Goal: Transaction & Acquisition: Subscribe to service/newsletter

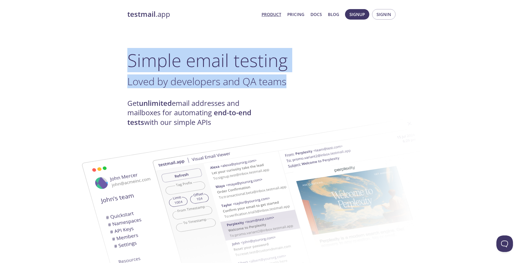
drag, startPoint x: 179, startPoint y: 67, endPoint x: 286, endPoint y: 86, distance: 108.5
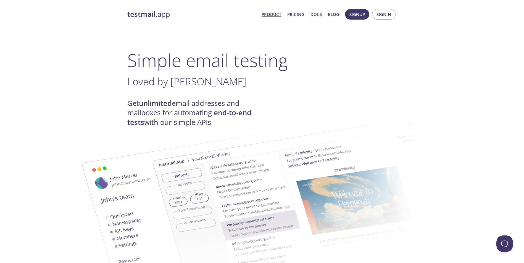
drag, startPoint x: 286, startPoint y: 86, endPoint x: 237, endPoint y: 94, distance: 49.5
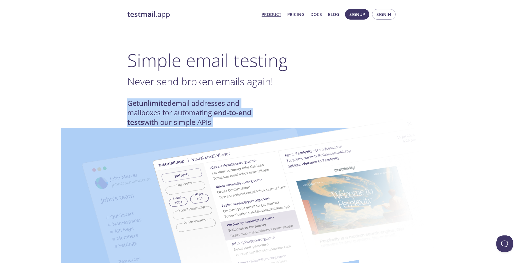
scroll to position [28, 0]
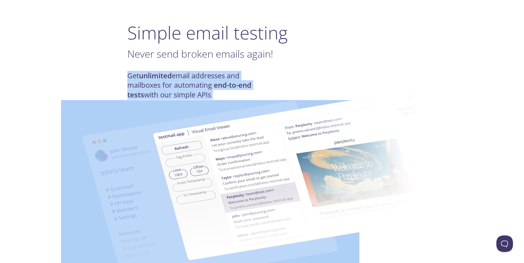
drag, startPoint x: 166, startPoint y: 101, endPoint x: 203, endPoint y: 107, distance: 37.5
drag, startPoint x: 203, startPoint y: 107, endPoint x: 134, endPoint y: 89, distance: 71.0
click at [134, 89] on h4 "Get unlimited email addresses and mailboxes for automating end-to-end tests wit…" at bounding box center [194, 85] width 135 height 28
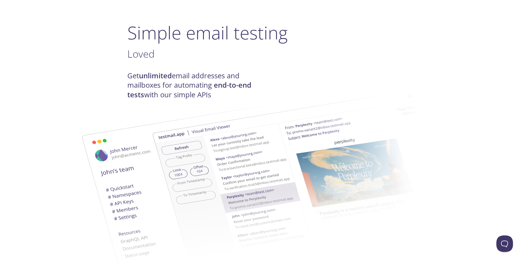
scroll to position [55, 0]
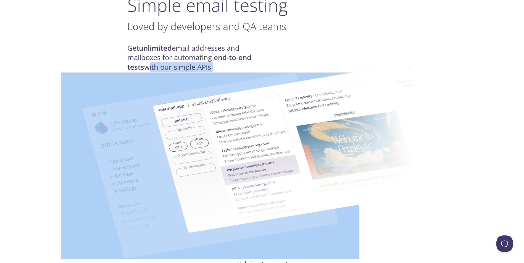
drag, startPoint x: 148, startPoint y: 67, endPoint x: 159, endPoint y: 80, distance: 16.2
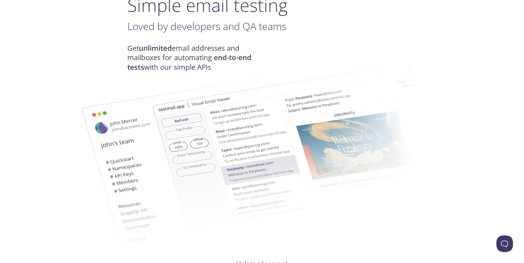
drag, startPoint x: 159, startPoint y: 80, endPoint x: 118, endPoint y: 55, distance: 47.4
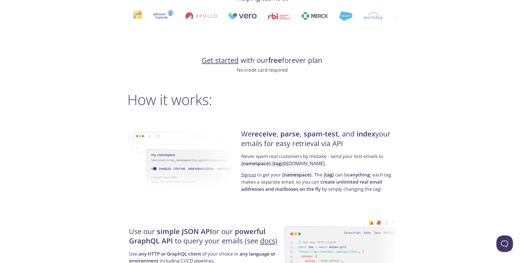
scroll to position [331, 0]
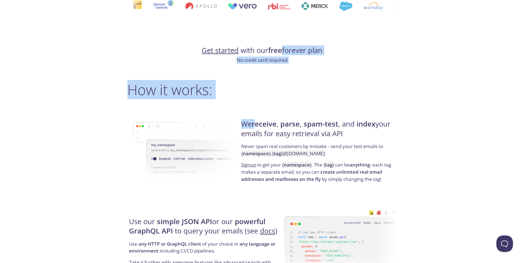
drag, startPoint x: 297, startPoint y: 52, endPoint x: 261, endPoint y: 126, distance: 82.1
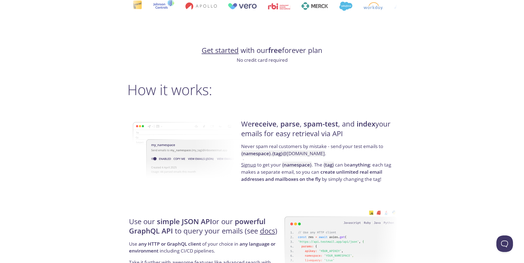
drag, startPoint x: 261, startPoint y: 126, endPoint x: 289, endPoint y: 138, distance: 30.8
click at [289, 138] on h4 "We receive , parse , spam-test , and index your emails for easy retrieval via A…" at bounding box center [318, 131] width 154 height 23
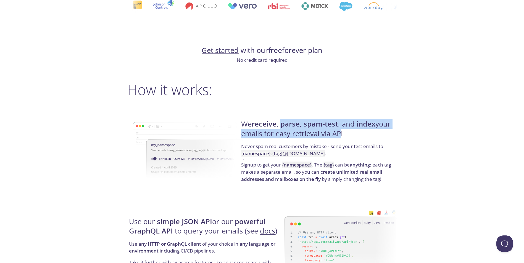
drag, startPoint x: 294, startPoint y: 125, endPoint x: 338, endPoint y: 138, distance: 46.1
click at [338, 138] on h4 "We receive , parse , spam-test , and index your emails for easy retrieval via A…" at bounding box center [318, 131] width 154 height 23
drag, startPoint x: 338, startPoint y: 138, endPoint x: 291, endPoint y: 140, distance: 46.7
click at [291, 140] on h4 "We receive , parse , spam-test , and index your emails for easy retrieval via A…" at bounding box center [318, 131] width 154 height 23
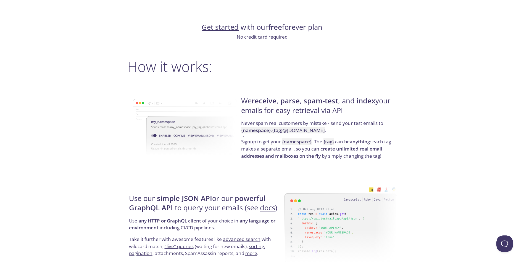
scroll to position [386, 0]
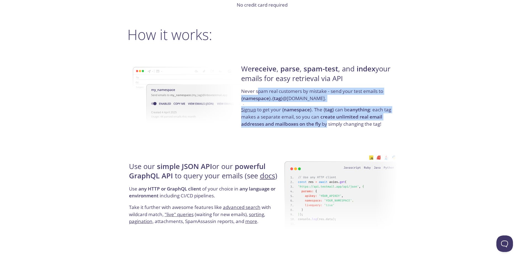
drag, startPoint x: 257, startPoint y: 91, endPoint x: 328, endPoint y: 123, distance: 77.6
click at [328, 123] on div "We receive , parse , spam-test , and index your emails for easy retrieval via A…" at bounding box center [317, 96] width 157 height 89
drag, startPoint x: 328, startPoint y: 123, endPoint x: 314, endPoint y: 131, distance: 16.3
click at [314, 131] on div "We receive , parse , spam-test , and index your emails for easy retrieval via A…" at bounding box center [317, 96] width 157 height 89
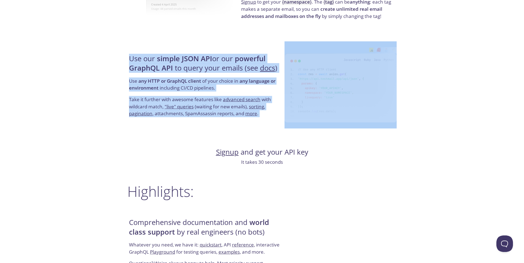
scroll to position [497, 0]
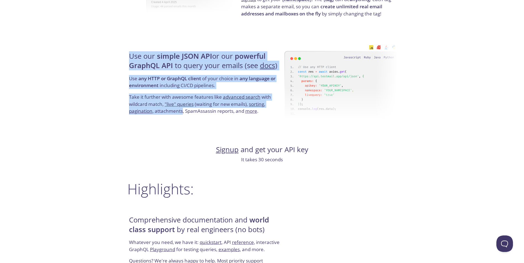
drag, startPoint x: 160, startPoint y: 112, endPoint x: 182, endPoint y: 111, distance: 22.4
click at [182, 111] on div "Use our simple JSON API or our powerful GraphQL API to query your emails (see d…" at bounding box center [205, 83] width 157 height 89
click at [181, 111] on p "Take it further with awesome features like advanced search with wildcard match,…" at bounding box center [206, 104] width 154 height 21
click at [187, 105] on link ""live" queries" at bounding box center [179, 104] width 29 height 6
click at [218, 88] on p "Use any HTTP or GraphQL client of your choice in any language or environment in…" at bounding box center [206, 84] width 154 height 18
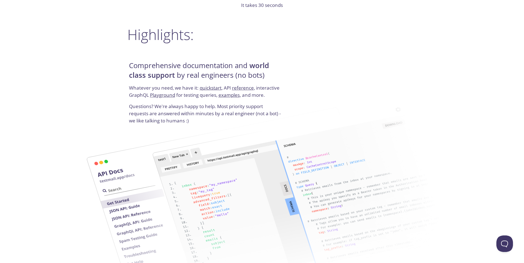
scroll to position [663, 0]
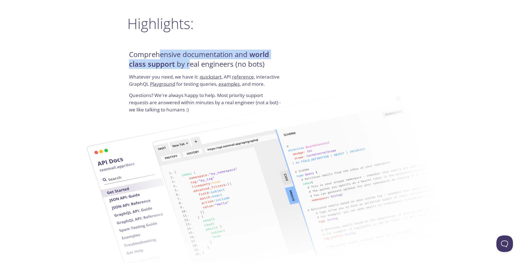
drag, startPoint x: 159, startPoint y: 56, endPoint x: 188, endPoint y: 63, distance: 29.8
click at [188, 63] on h4 "Comprehensive documentation and world class support by real engineers (no bots)" at bounding box center [206, 61] width 154 height 23
drag, startPoint x: 188, startPoint y: 63, endPoint x: 145, endPoint y: 67, distance: 42.4
click at [145, 67] on strong "world class support" at bounding box center [199, 59] width 140 height 19
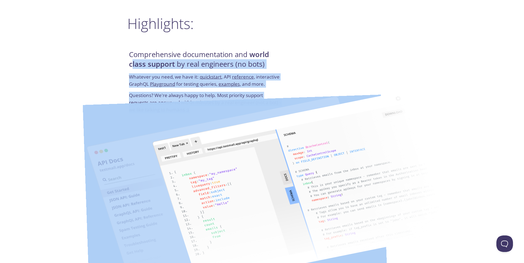
drag, startPoint x: 133, startPoint y: 73, endPoint x: 184, endPoint y: 102, distance: 58.7
drag, startPoint x: 184, startPoint y: 102, endPoint x: 164, endPoint y: 91, distance: 22.0
click at [164, 91] on p "Whatever you need, we have it: quickstart , API reference , interactive GraphQL…" at bounding box center [206, 82] width 154 height 18
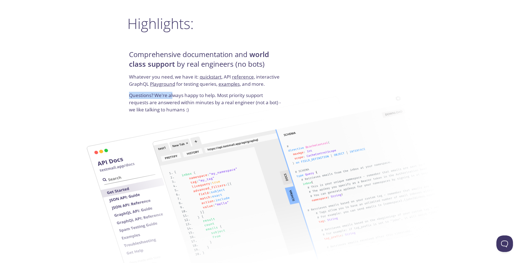
drag, startPoint x: 180, startPoint y: 98, endPoint x: 294, endPoint y: 89, distance: 113.9
click at [294, 89] on div "Comprehensive documentation and world class support by real engineers (no bots)…" at bounding box center [261, 81] width 269 height 67
drag, startPoint x: 145, startPoint y: 102, endPoint x: 149, endPoint y: 97, distance: 6.9
click at [149, 97] on p "Questions? We're always happy to help. Most priority support requests are answe…" at bounding box center [206, 102] width 154 height 21
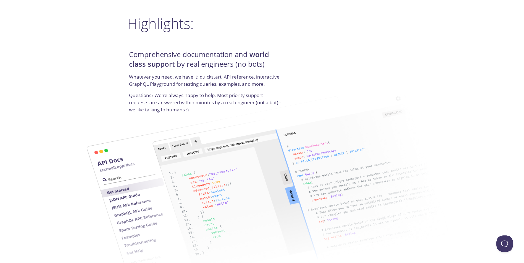
drag, startPoint x: 149, startPoint y: 97, endPoint x: 144, endPoint y: 97, distance: 5.5
click at [144, 97] on p "Questions? We're always happy to help. Most priority support requests are answe…" at bounding box center [206, 102] width 154 height 21
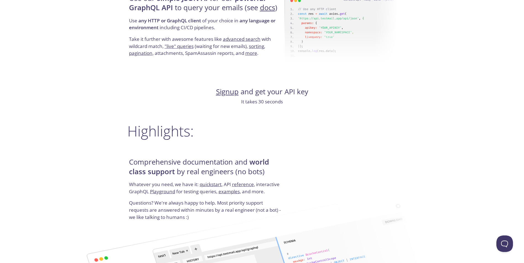
scroll to position [0, 0]
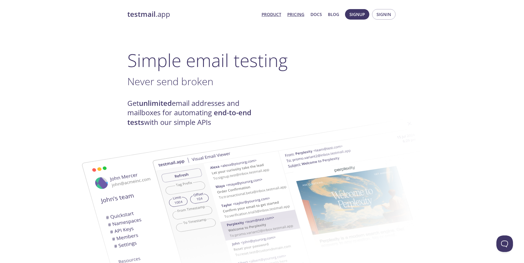
click at [295, 15] on link "Pricing" at bounding box center [295, 14] width 17 height 7
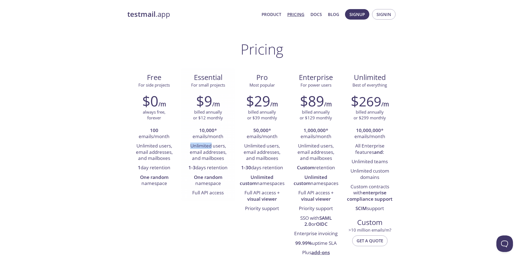
drag, startPoint x: 189, startPoint y: 144, endPoint x: 211, endPoint y: 144, distance: 22.9
click at [211, 144] on li "Unlimited users, email addresses, and mailboxes" at bounding box center [208, 153] width 46 height 22
drag, startPoint x: 211, startPoint y: 144, endPoint x: 204, endPoint y: 148, distance: 8.4
click at [204, 148] on li "Unlimited users, email addresses, and mailboxes" at bounding box center [208, 153] width 46 height 22
click at [361, 11] on span "Signup" at bounding box center [356, 14] width 15 height 7
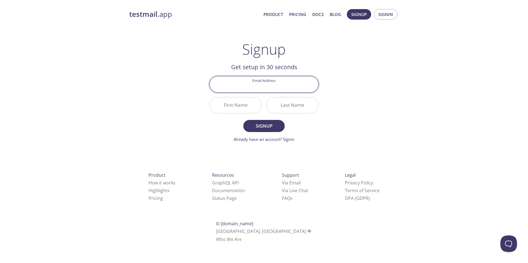
click at [353, 71] on div "testmail .app Product Pricing Docs Blog Signup Signin Signup Get setup in 30 se…" at bounding box center [264, 132] width 283 height 253
click at [385, 15] on span "Signin" at bounding box center [385, 14] width 15 height 7
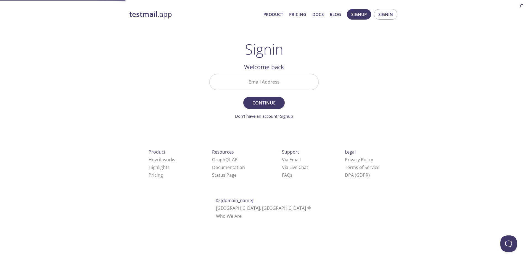
click at [291, 83] on input "Email Address" at bounding box center [264, 82] width 109 height 16
click at [361, 13] on span "Signup" at bounding box center [358, 14] width 15 height 7
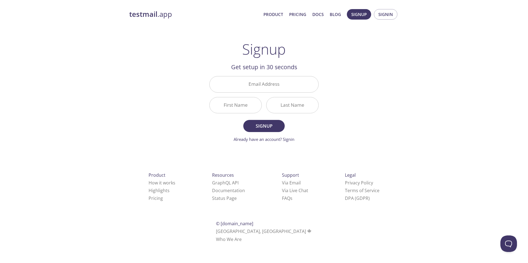
type input "jake_campbell10@proton.me"
click at [245, 107] on input "First Name" at bounding box center [236, 105] width 52 height 16
type input "Jake"
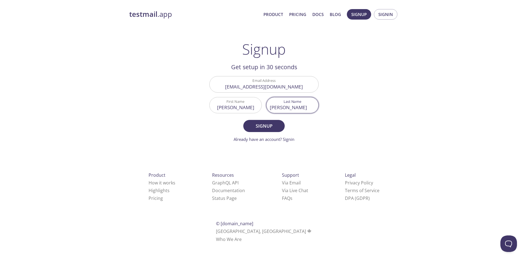
type input "Campbell"
click at [243, 120] on button "Signup" at bounding box center [263, 126] width 41 height 12
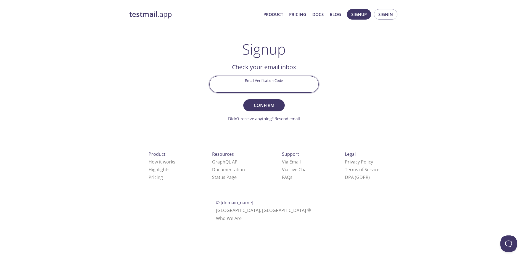
click at [276, 76] on input "Email Verification Code" at bounding box center [264, 84] width 109 height 16
paste input "SZHVGUY"
type input "SZHVGUY"
click at [260, 108] on span "Confirm" at bounding box center [263, 106] width 29 height 8
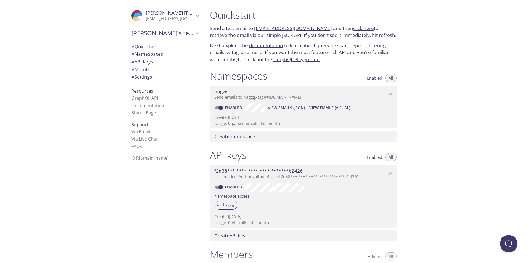
click at [150, 76] on span "# Settings" at bounding box center [164, 76] width 67 height 7
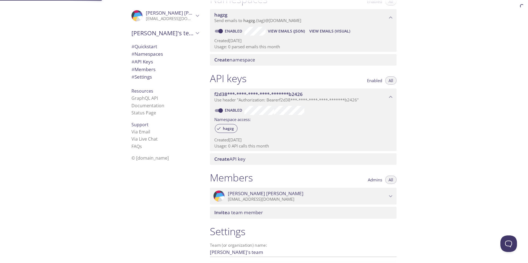
scroll to position [129, 0]
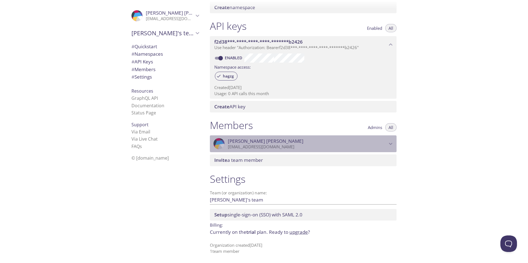
click at [264, 143] on span "Jake Campbell" at bounding box center [307, 141] width 159 height 6
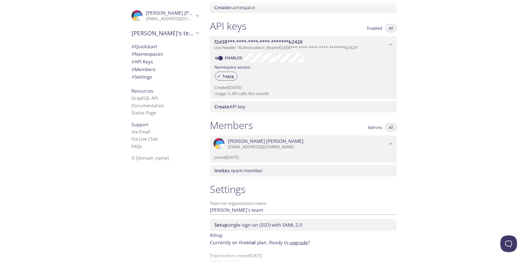
click at [265, 143] on span "Jake Campbell" at bounding box center [307, 141] width 159 height 6
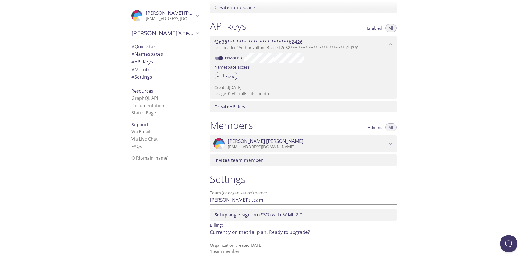
click at [141, 144] on li "FAQ s" at bounding box center [164, 146] width 67 height 7
click at [134, 145] on link "FAQ s" at bounding box center [136, 147] width 10 height 6
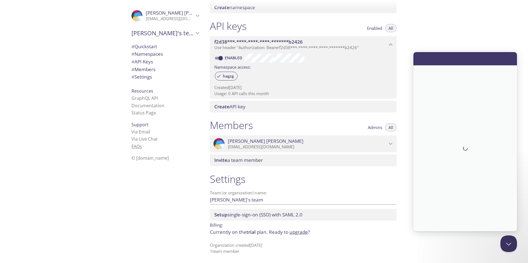
scroll to position [0, 0]
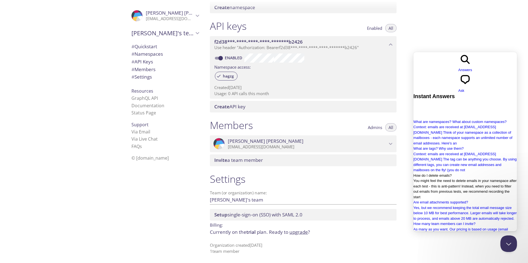
type input "education"
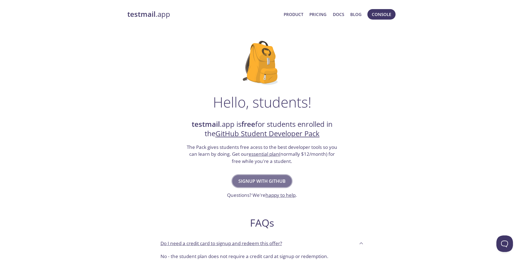
click at [273, 179] on span "Signup with GitHub" at bounding box center [261, 182] width 47 height 8
